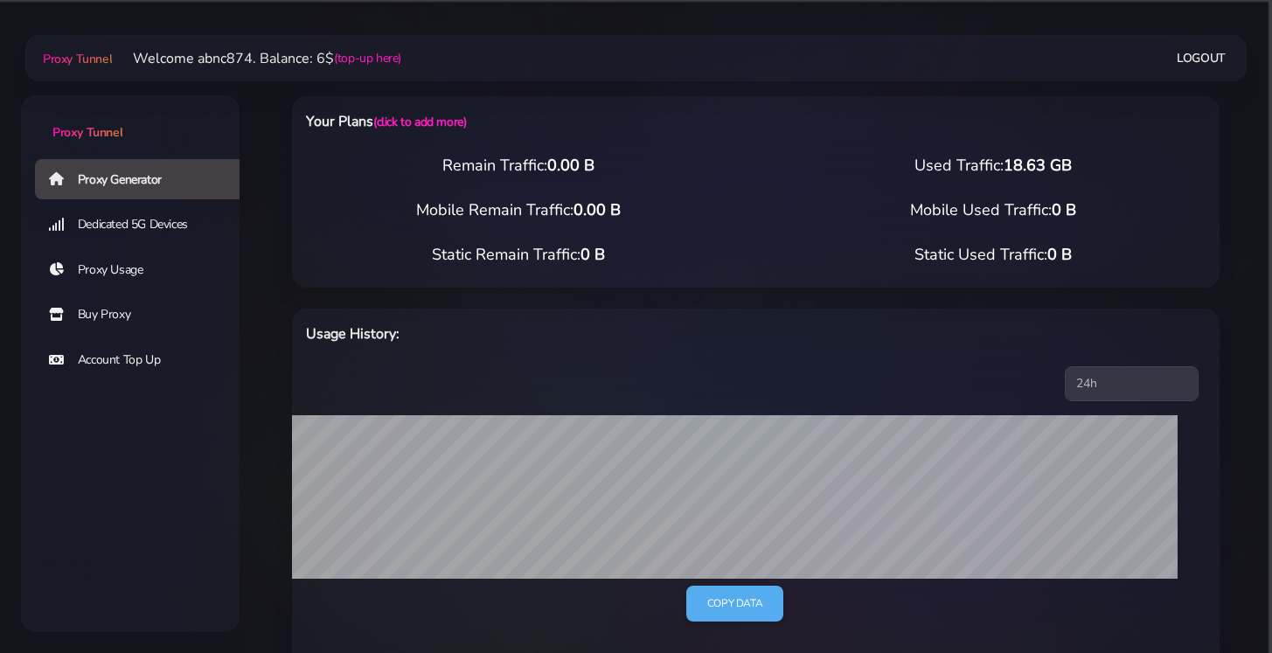
click at [131, 320] on link "Buy Proxy" at bounding box center [144, 315] width 219 height 40
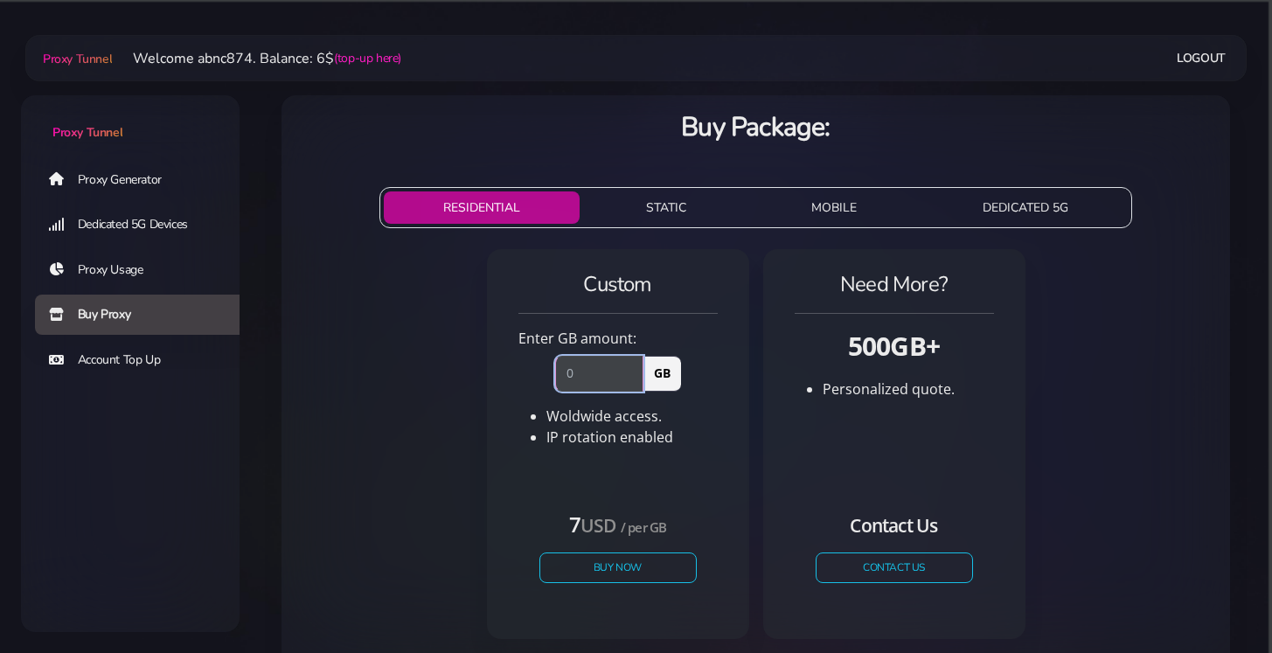
click at [602, 374] on input "number" at bounding box center [599, 373] width 88 height 35
type input "0"
click at [713, 434] on li "IP rotation enabled" at bounding box center [631, 437] width 171 height 21
click at [636, 564] on button "Buy Now" at bounding box center [618, 568] width 161 height 31
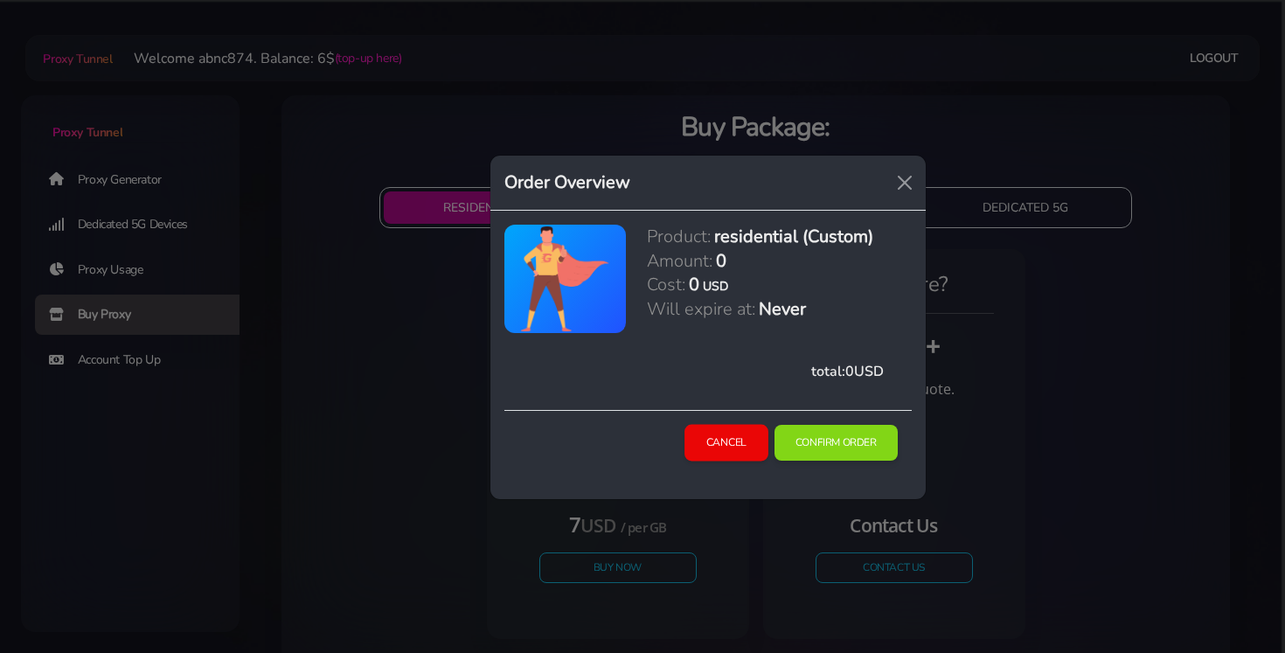
click at [722, 430] on button "Cancel" at bounding box center [726, 443] width 83 height 37
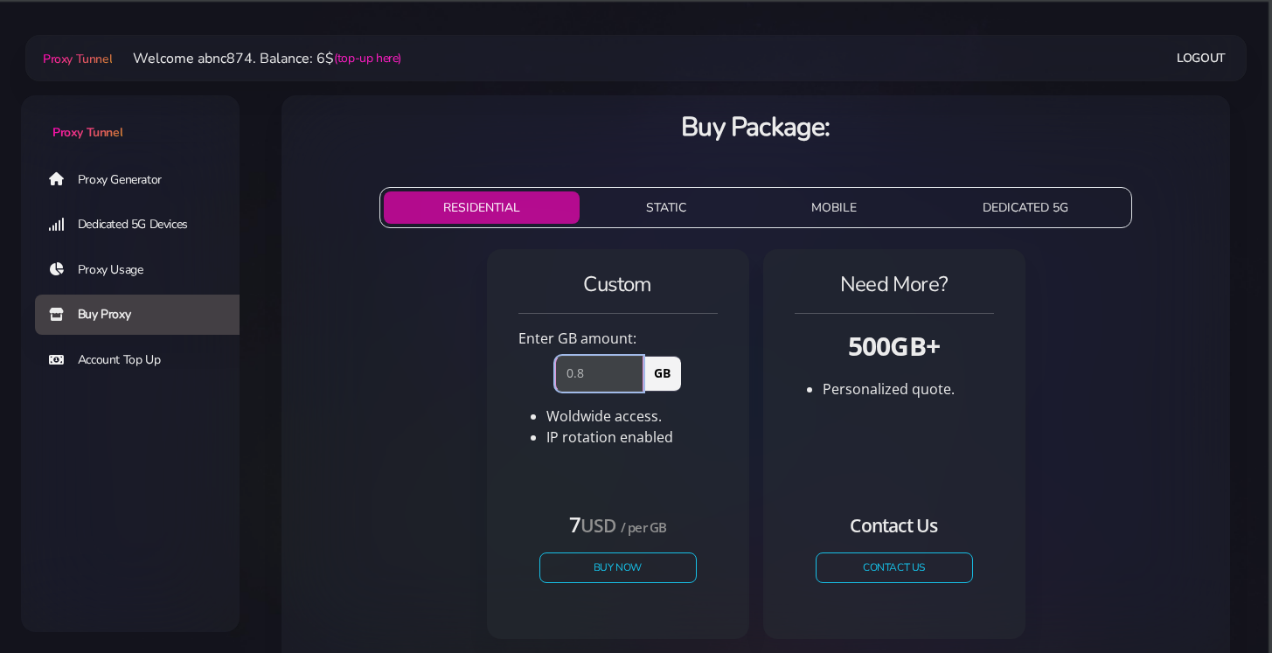
click at [577, 377] on input "0.8" at bounding box center [599, 373] width 88 height 35
type input "0.8"
click at [605, 573] on button "Buy Now" at bounding box center [618, 568] width 161 height 31
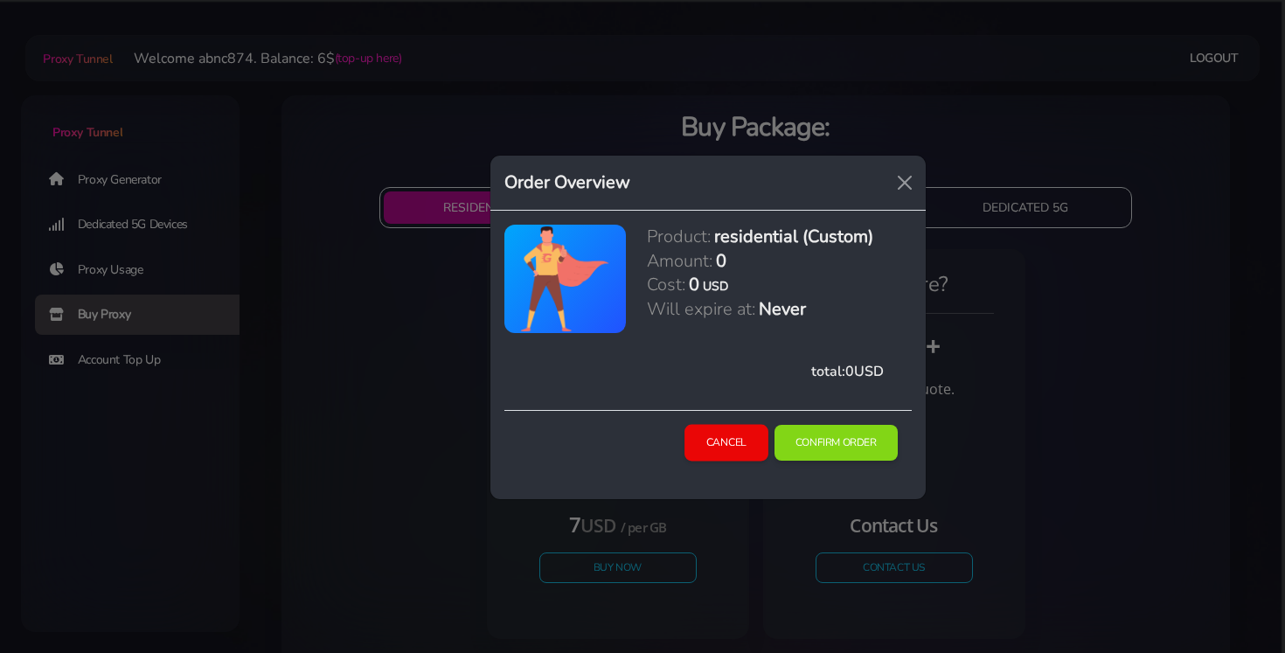
click at [732, 437] on button "Cancel" at bounding box center [726, 443] width 83 height 37
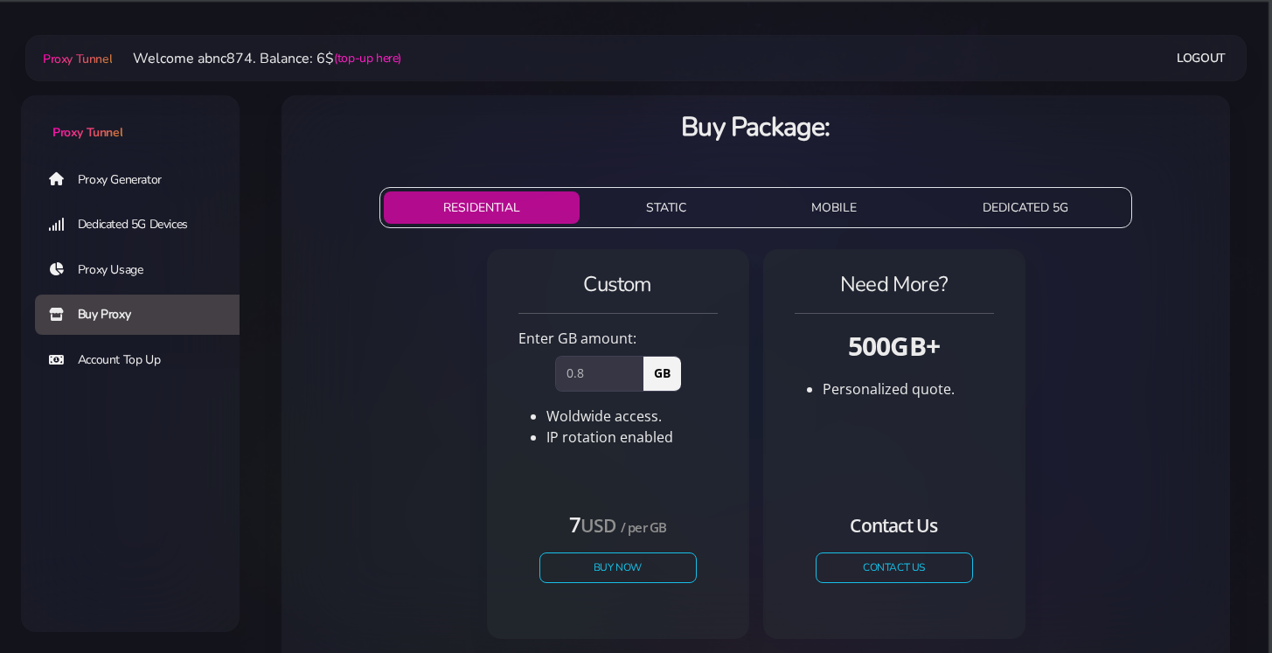
click at [640, 205] on button "STATIC" at bounding box center [666, 207] width 159 height 32
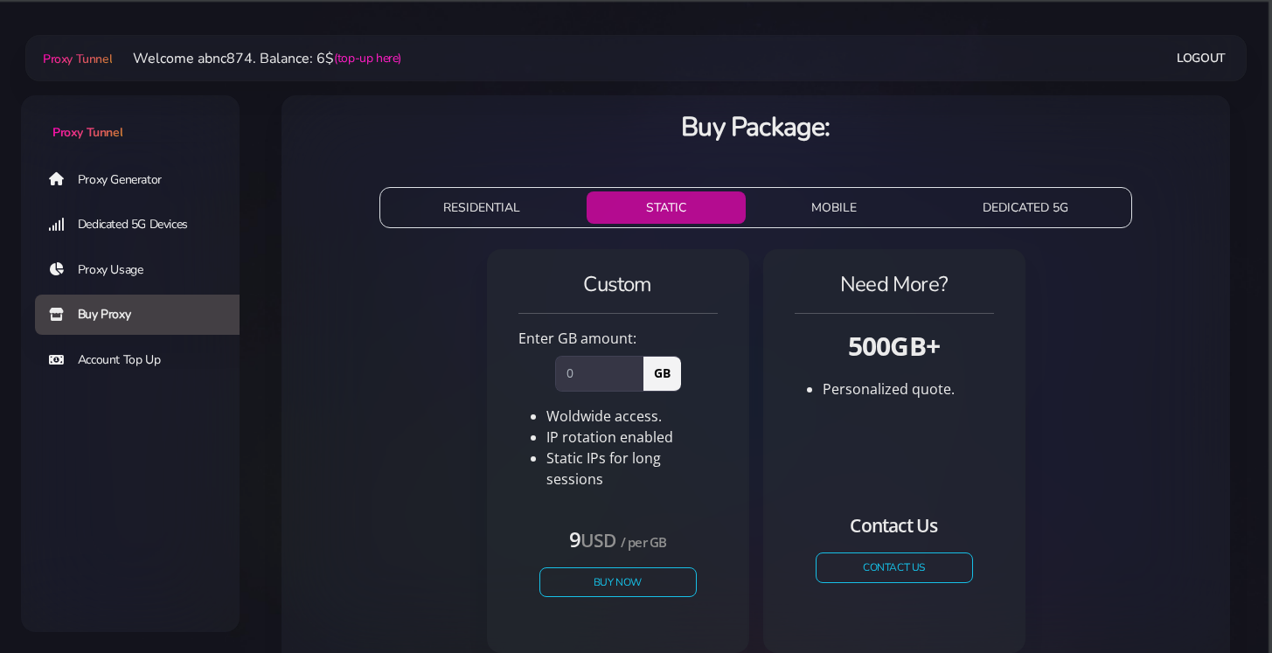
click at [860, 214] on button "MOBILE" at bounding box center [835, 207] width 164 height 32
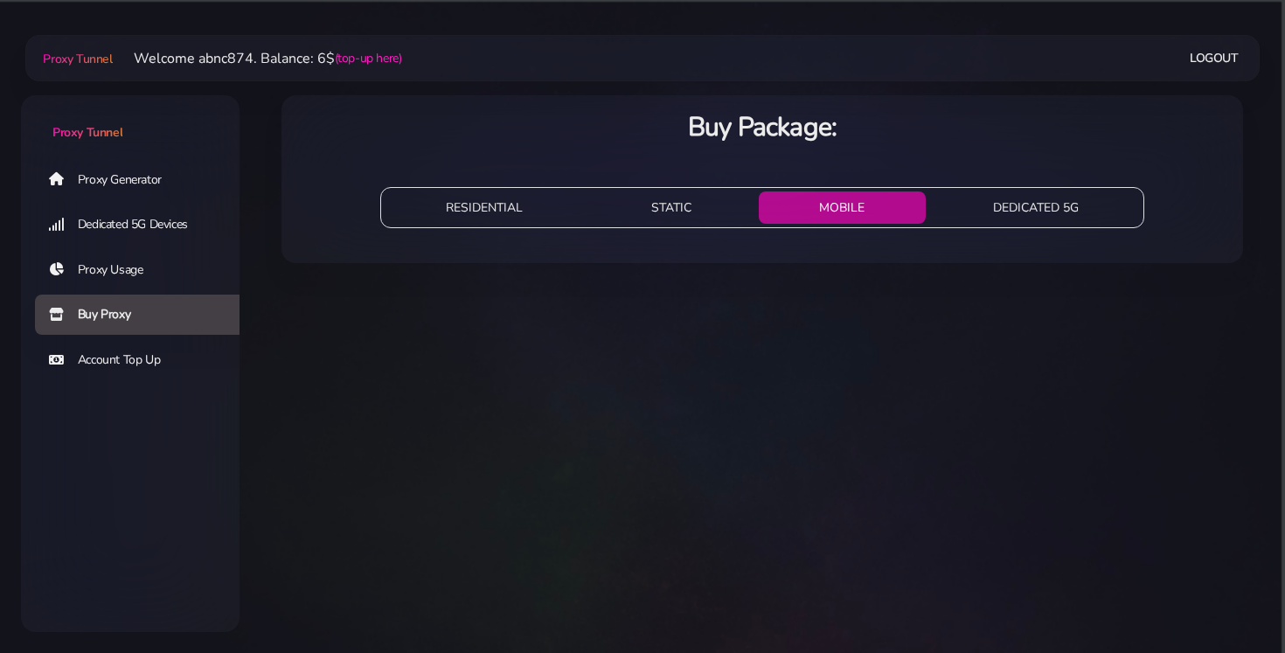
click at [1013, 191] on button "DEDICATED 5G" at bounding box center [1036, 207] width 207 height 32
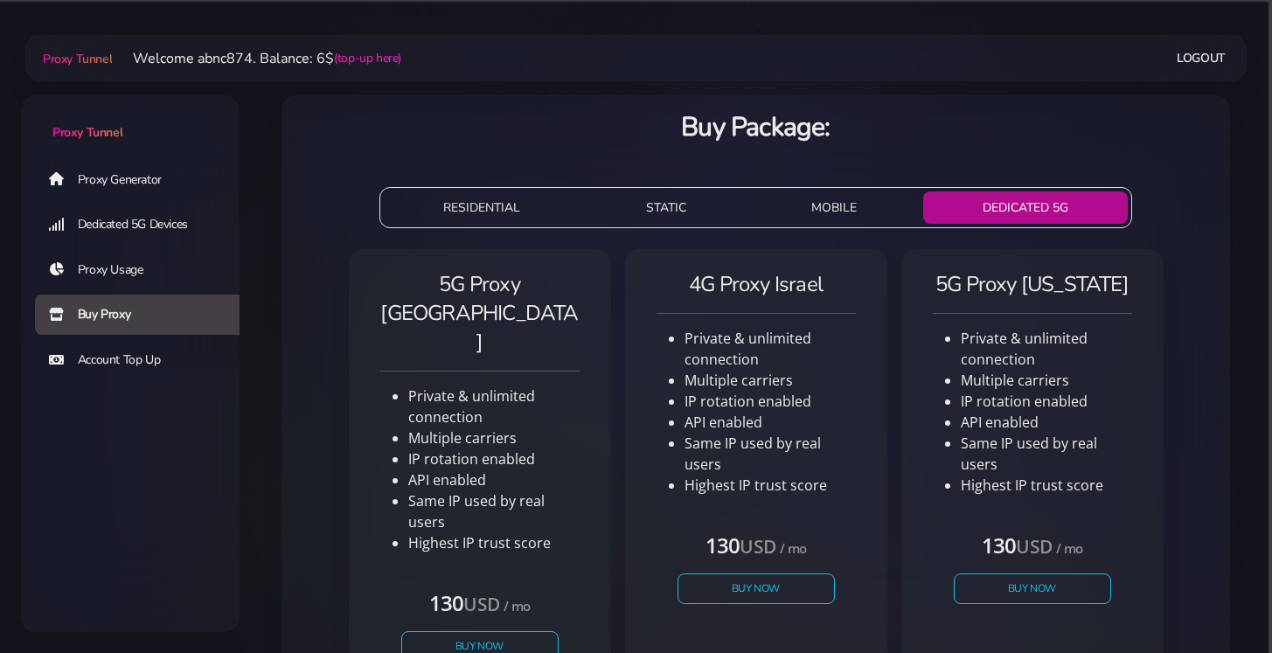
click at [426, 198] on button "RESIDENTIAL" at bounding box center [482, 207] width 196 height 32
